Goal: Entertainment & Leisure: Consume media (video, audio)

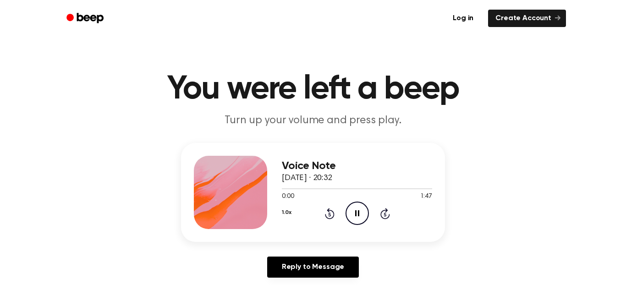
scroll to position [5, 0]
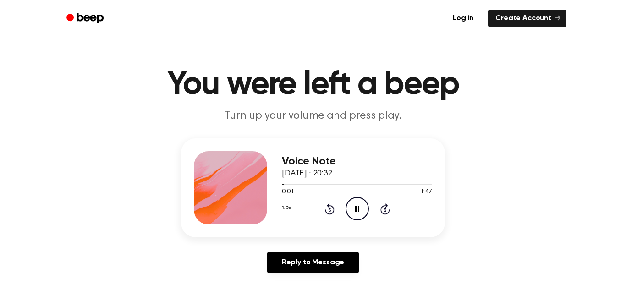
click at [359, 208] on icon "Pause Audio" at bounding box center [356, 208] width 23 height 23
click at [359, 208] on icon "Play Audio" at bounding box center [356, 208] width 23 height 23
click at [359, 208] on icon "Pause Audio" at bounding box center [356, 208] width 23 height 23
click at [359, 208] on icon "Play Audio" at bounding box center [356, 208] width 23 height 23
click at [359, 208] on icon "Pause Audio" at bounding box center [356, 208] width 23 height 23
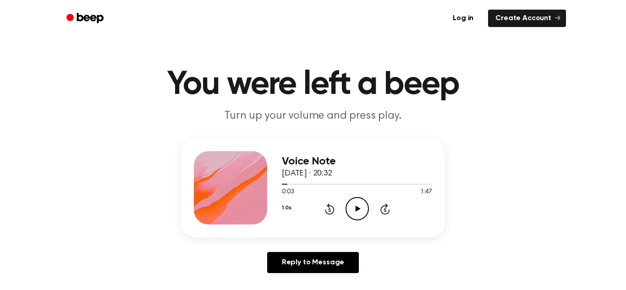
click at [359, 208] on icon "Play Audio" at bounding box center [356, 208] width 23 height 23
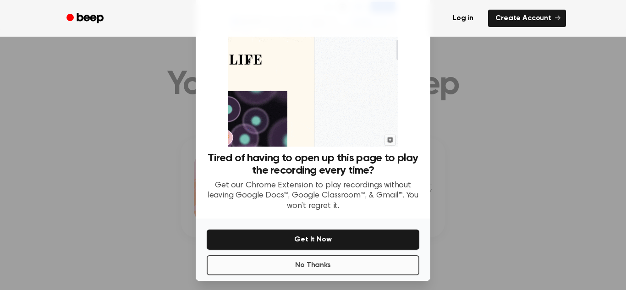
scroll to position [31, 0]
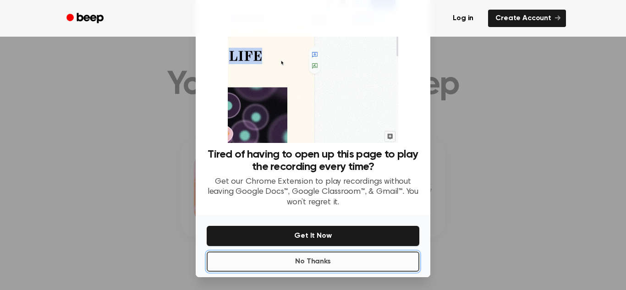
click at [337, 264] on button "No Thanks" at bounding box center [313, 261] width 213 height 20
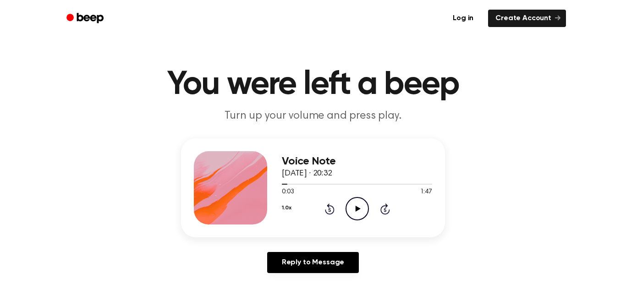
click at [357, 200] on icon "Play Audio" at bounding box center [356, 208] width 23 height 23
click at [357, 200] on icon "Pause Audio" at bounding box center [356, 208] width 23 height 23
